Goal: Task Accomplishment & Management: Complete application form

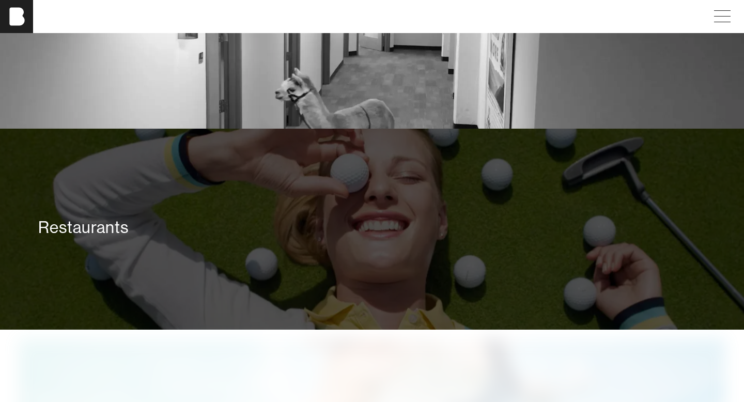
scroll to position [1983, 0]
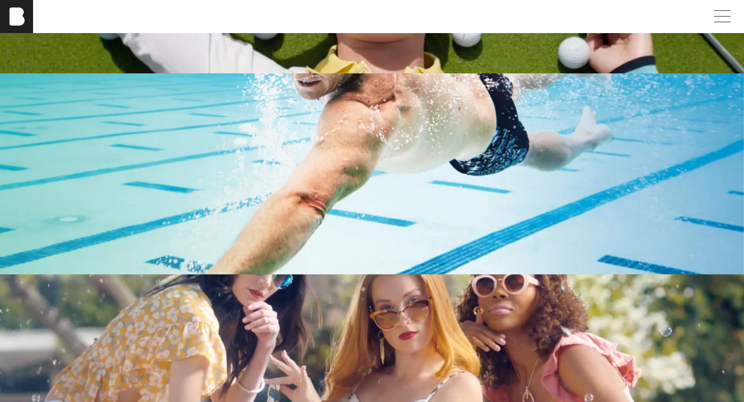
click at [715, 27] on div "[PERSON_NAME]" at bounding box center [372, 16] width 744 height 33
click at [717, 23] on span at bounding box center [720, 16] width 24 height 19
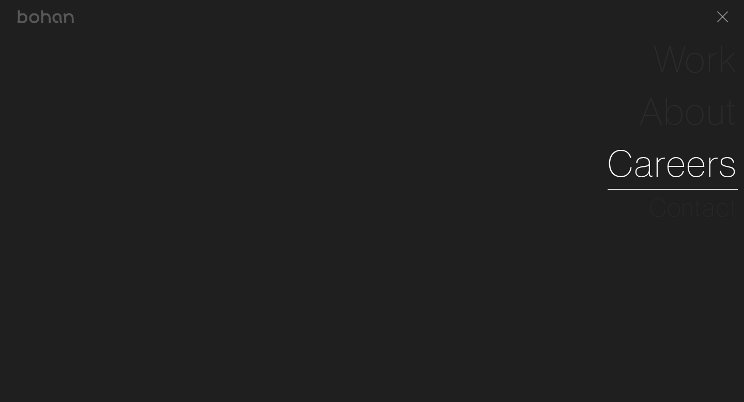
click at [670, 183] on link "Careers" at bounding box center [673, 163] width 130 height 52
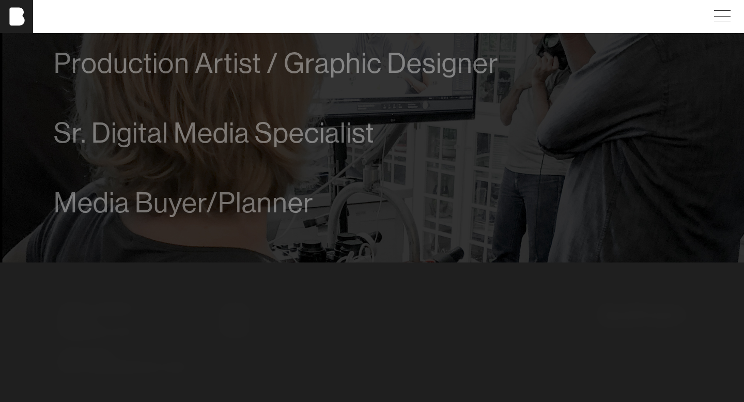
scroll to position [774, 0]
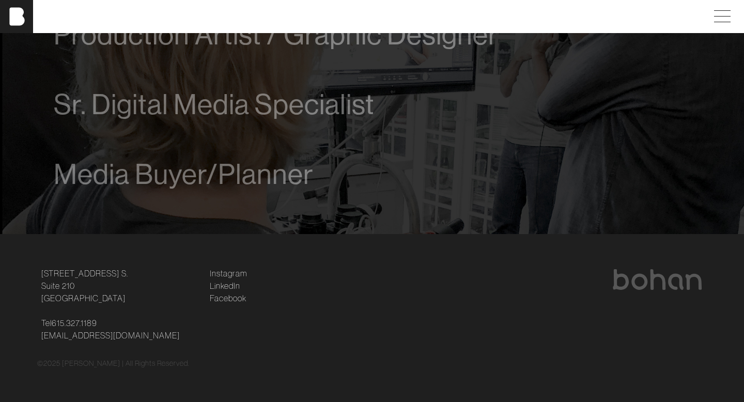
click at [165, 187] on span "Media Buyer/Planner" at bounding box center [184, 175] width 260 height 32
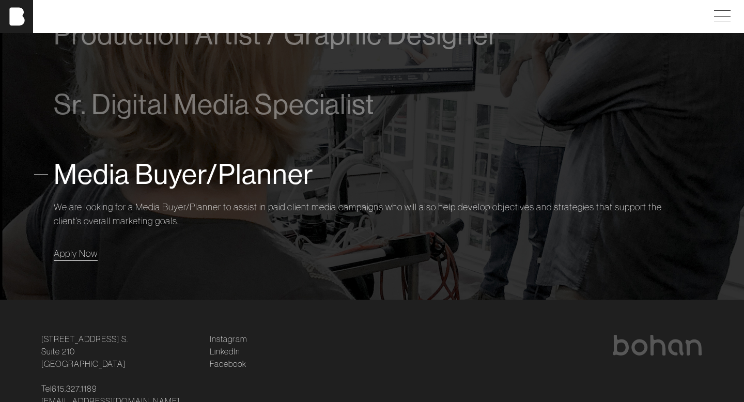
click at [81, 257] on span "Apply Now" at bounding box center [76, 253] width 44 height 12
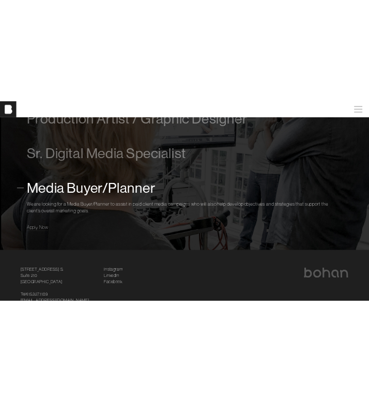
scroll to position [491, 0]
